Goal: Task Accomplishment & Management: Manage account settings

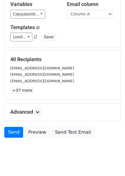
scroll to position [46, 0]
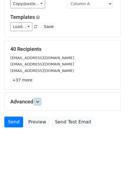
click at [41, 100] on link at bounding box center [37, 101] width 6 height 6
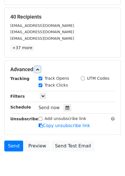
scroll to position [102, 0]
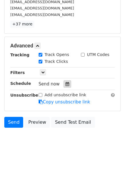
click at [65, 84] on icon at bounding box center [67, 84] width 4 height 4
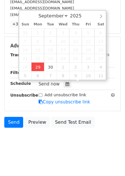
type input "2025-09-29 12:03"
type input "03"
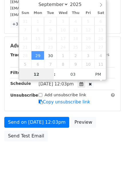
scroll to position [0, 0]
type input "4"
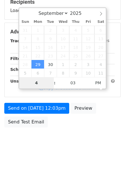
scroll to position [93, 0]
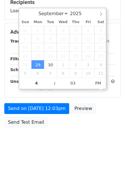
type input "2025-09-29 16:03"
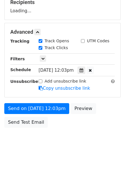
click at [82, 140] on body "New Campaign Daily emails left: 50 Google Sheet: Untitled spreadsheet Variables…" at bounding box center [62, 33] width 125 height 242
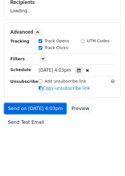
click at [56, 110] on link "Send on Sep 29 at 4:03pm" at bounding box center [35, 108] width 62 height 11
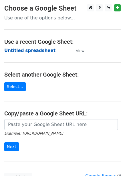
click at [30, 53] on strong "Untitled spreadsheet" at bounding box center [29, 50] width 51 height 5
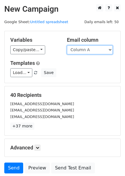
click at [88, 49] on select "Column A Column B Column C Column D Column E Column F" at bounding box center [90, 49] width 46 height 9
select select "Column B"
click at [67, 45] on select "Column A Column B Column C Column D Column E Column F" at bounding box center [90, 49] width 46 height 9
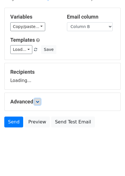
click at [39, 102] on icon at bounding box center [37, 101] width 3 height 3
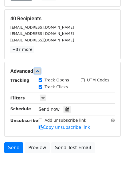
scroll to position [77, 0]
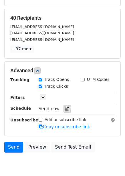
click at [65, 110] on icon at bounding box center [67, 109] width 4 height 4
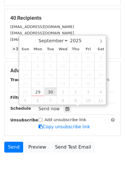
type input "2025-09-30 12:00"
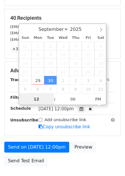
scroll to position [0, 0]
type input "5"
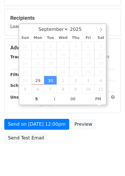
type input "2025-09-30 17:00"
drag, startPoint x: 68, startPoint y: 130, endPoint x: 66, endPoint y: 143, distance: 13.2
click at [68, 131] on div "Send on Sep 30 at 12:00pm Preview Send Test Email" at bounding box center [62, 132] width 125 height 27
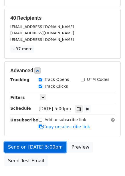
click at [53, 147] on link "Send on Sep 30 at 5:00pm" at bounding box center [35, 147] width 62 height 11
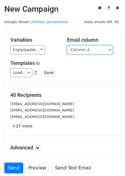
click at [98, 50] on select "Column A Column B Column C Column D Column E Column F" at bounding box center [90, 49] width 46 height 9
select select "Column C"
click at [67, 45] on select "Column A Column B Column C Column D Column E Column F" at bounding box center [90, 49] width 46 height 9
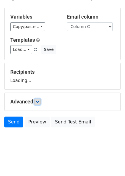
click at [37, 99] on link at bounding box center [37, 101] width 6 height 6
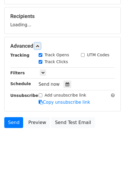
scroll to position [79, 0]
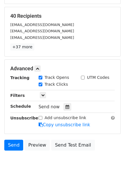
click at [65, 102] on div "Tracking Track Opens UTM Codes Track Clicks Filters Only include spreadsheet ro…" at bounding box center [62, 100] width 104 height 53
click at [66, 106] on icon at bounding box center [67, 107] width 4 height 4
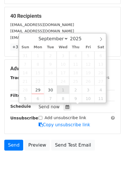
type input "2025-10-01 12:00"
select select "9"
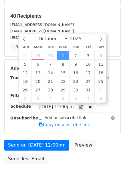
scroll to position [0, 0]
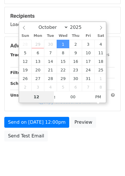
type input "6"
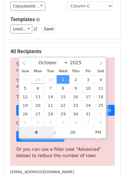
scroll to position [57, 0]
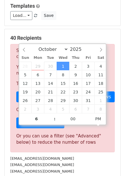
type input "2025-10-01 18:00"
click at [82, 158] on div "firmapost@olavthon.no" at bounding box center [62, 158] width 113 height 7
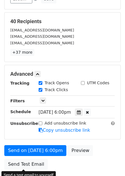
scroll to position [93, 0]
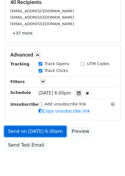
click at [52, 132] on link "Send on Oct 1 at 6:00pm" at bounding box center [35, 131] width 62 height 11
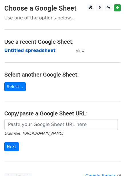
click at [44, 50] on strong "Untitled spreadsheet" at bounding box center [29, 50] width 51 height 5
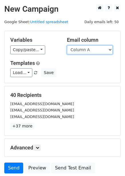
click at [82, 51] on select "Column A Column B Column C Column D Column E Column F" at bounding box center [90, 49] width 46 height 9
select select "Column D"
click at [67, 45] on select "Column A Column B Column C Column D Column E Column F" at bounding box center [90, 49] width 46 height 9
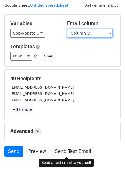
scroll to position [46, 0]
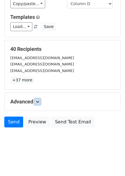
click at [36, 104] on link at bounding box center [37, 101] width 6 height 6
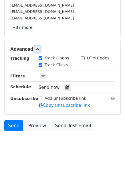
scroll to position [99, 0]
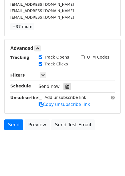
click at [65, 88] on icon at bounding box center [67, 86] width 4 height 4
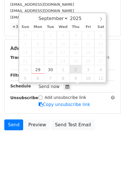
type input "2025-10-02 12:00"
select select "9"
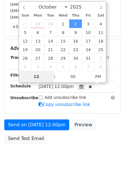
type input "7"
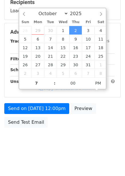
type input "2025-10-02 19:00"
click at [74, 134] on body "New Campaign Daily emails left: 50 Google Sheet: Untitled spreadsheet Variables…" at bounding box center [62, 33] width 125 height 242
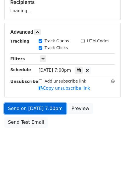
click at [53, 111] on link "Send on Oct 2 at 7:00pm" at bounding box center [35, 108] width 62 height 11
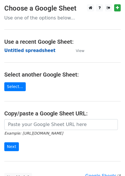
click at [36, 49] on strong "Untitled spreadsheet" at bounding box center [29, 50] width 51 height 5
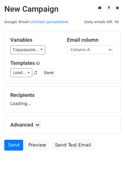
click at [92, 52] on select "Column A Column B Column C Column D Column E Column F" at bounding box center [90, 49] width 46 height 9
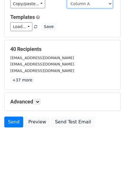
drag, startPoint x: 93, startPoint y: 4, endPoint x: 92, endPoint y: 8, distance: 4.0
click at [93, 4] on select "Column A Column B Column C Column D Column E Column F" at bounding box center [90, 3] width 46 height 9
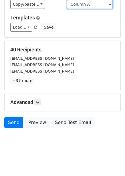
select select "Column E"
click at [67, 0] on select "Column A Column B Column C Column D Column E Column F" at bounding box center [90, 4] width 46 height 9
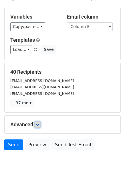
click at [39, 121] on link at bounding box center [37, 124] width 6 height 6
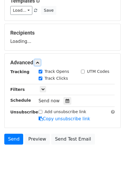
scroll to position [64, 0]
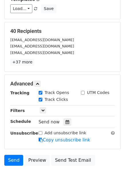
click at [64, 101] on div "Track Clicks" at bounding box center [55, 99] width 42 height 7
drag, startPoint x: 64, startPoint y: 116, endPoint x: 64, endPoint y: 121, distance: 4.6
click at [64, 117] on div "Tracking Track Opens UTM Codes Track Clicks Filters Only include spreadsheet ro…" at bounding box center [62, 116] width 104 height 53
click at [65, 121] on icon at bounding box center [67, 122] width 4 height 4
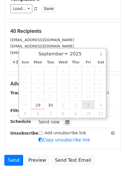
type input "2025-10-03 12:00"
select select "9"
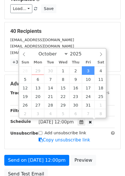
scroll to position [0, 0]
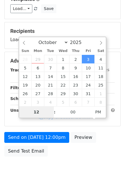
type input "8"
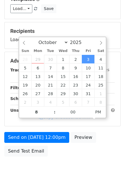
type input "2025-10-03 20:00"
click at [100, 141] on div "Send on Oct 3 at 12:00pm Preview Send Test Email" at bounding box center [62, 145] width 125 height 27
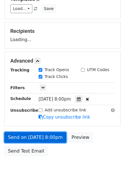
click at [47, 138] on link "Send on Oct 3 at 8:00pm" at bounding box center [35, 137] width 62 height 11
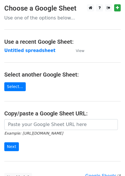
click at [33, 48] on strong "Untitled spreadsheet" at bounding box center [29, 50] width 51 height 5
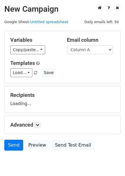
drag, startPoint x: 89, startPoint y: 53, endPoint x: 91, endPoint y: 57, distance: 4.1
click at [89, 53] on select "Column A Column B Column C Column D Column E Column F" at bounding box center [90, 49] width 46 height 9
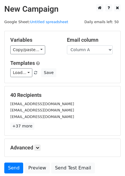
click at [91, 41] on h5 "Email column" at bounding box center [91, 40] width 48 height 6
drag, startPoint x: 91, startPoint y: 47, endPoint x: 92, endPoint y: 52, distance: 5.5
click at [91, 47] on select "Column A Column B Column C Column D Column E Column F" at bounding box center [90, 49] width 46 height 9
select select "Column F"
click at [67, 45] on select "Column A Column B Column C Column D Column E Column F" at bounding box center [90, 49] width 46 height 9
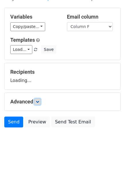
click at [37, 100] on icon at bounding box center [37, 101] width 3 height 3
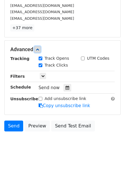
scroll to position [102, 0]
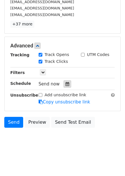
click at [63, 84] on div at bounding box center [67, 83] width 8 height 7
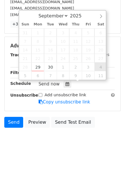
type input "2025-10-04 12:00"
select select "9"
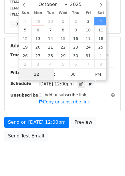
scroll to position [0, 0]
type input "9"
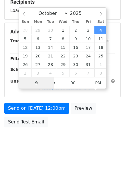
scroll to position [93, 0]
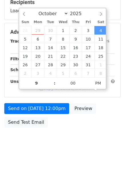
type input "2025-10-04 21:00"
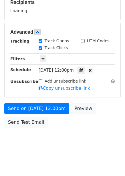
click at [92, 104] on div "Send on Oct 4 at 12:00pm Preview Send Test Email" at bounding box center [62, 116] width 125 height 27
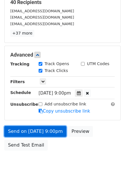
click at [50, 126] on link "Send on Oct 4 at 9:00pm" at bounding box center [35, 131] width 62 height 11
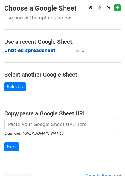
click at [25, 51] on strong "Untitled spreadsheet" at bounding box center [29, 50] width 51 height 5
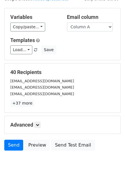
scroll to position [46, 0]
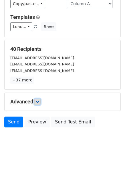
click at [37, 101] on icon at bounding box center [37, 101] width 3 height 3
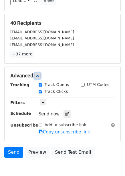
scroll to position [102, 0]
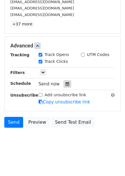
click at [66, 84] on div at bounding box center [67, 83] width 8 height 7
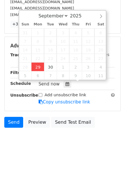
type input "2025-09-29 12:14"
type input "14"
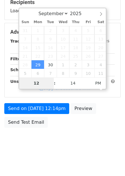
type input "4"
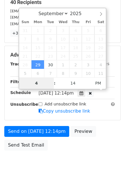
scroll to position [102, 0]
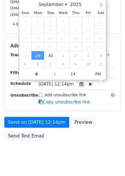
type input "2025-09-29 16:14"
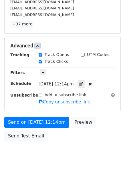
click at [55, 128] on div "Send on Sep 29 at 12:14pm Preview Send Test Email" at bounding box center [62, 130] width 125 height 27
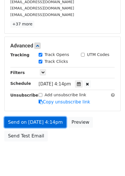
click at [55, 126] on link "Send on Sep 29 at 4:14pm" at bounding box center [35, 122] width 62 height 11
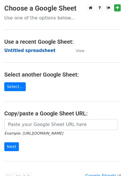
click at [25, 50] on strong "Untitled spreadsheet" at bounding box center [29, 50] width 51 height 5
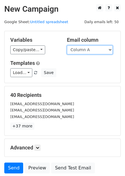
click at [104, 54] on select "Column A Column B Column C Column D Column E Column F" at bounding box center [90, 49] width 46 height 9
select select "Column B"
click at [67, 45] on select "Column A Column B Column C Column D Column E Column F" at bounding box center [90, 49] width 46 height 9
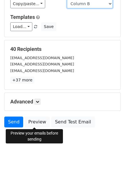
scroll to position [23, 0]
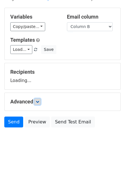
click at [41, 100] on link at bounding box center [37, 101] width 6 height 6
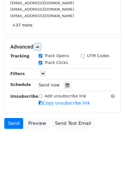
scroll to position [102, 0]
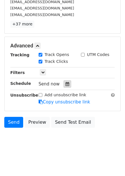
click at [67, 85] on div at bounding box center [67, 83] width 8 height 7
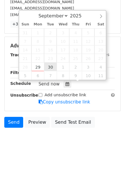
type input "2025-09-30 12:00"
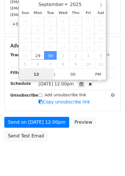
scroll to position [0, 0]
type input "5"
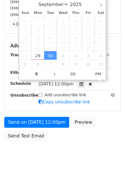
type input "2025-09-30 17:00"
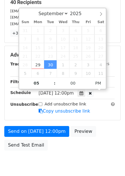
click at [82, 145] on body "New Campaign Daily emails left: 50 Google Sheet: Untitled spreadsheet Variables…" at bounding box center [62, 44] width 125 height 264
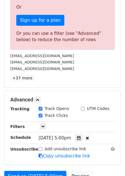
scroll to position [227, 0]
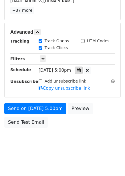
click at [80, 70] on icon at bounding box center [79, 70] width 4 height 4
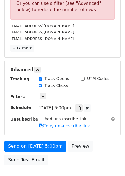
scroll to position [199, 0]
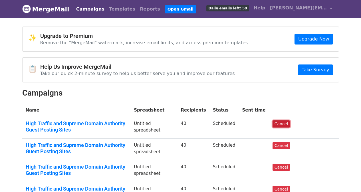
click at [286, 124] on link "Cancel" at bounding box center [280, 123] width 17 height 7
